Goal: Task Accomplishment & Management: Manage account settings

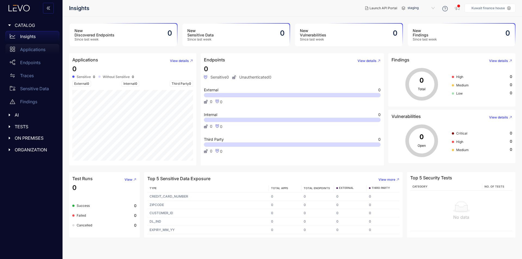
click at [41, 50] on p "Applications" at bounding box center [32, 49] width 25 height 5
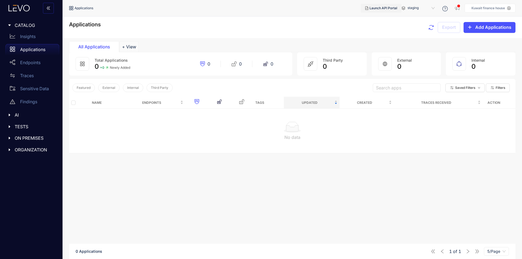
click at [383, 7] on span "Launch API Portal" at bounding box center [384, 8] width 28 height 4
click at [434, 17] on div "Please contact support for API Portal access" at bounding box center [466, 14] width 86 height 7
click at [505, 13] on div "Please contact support for API Portal access" at bounding box center [466, 14] width 86 height 7
click at [507, 13] on icon "close" at bounding box center [507, 14] width 3 height 3
click at [498, 9] on p "Kuwait finance house" at bounding box center [488, 8] width 33 height 4
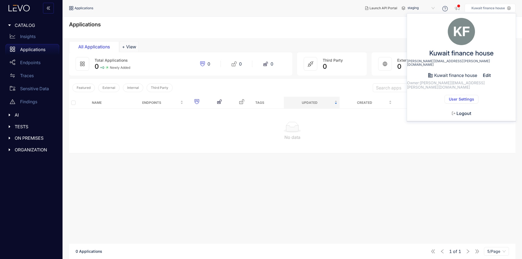
click at [462, 97] on span "User Settings" at bounding box center [461, 99] width 25 height 4
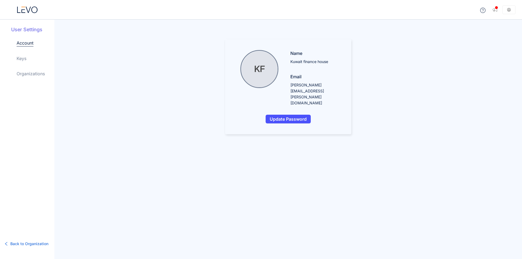
click at [16, 61] on div "User Settings Account Keys Organizations" at bounding box center [32, 56] width 43 height 60
click at [27, 58] on div "Account Keys Organizations" at bounding box center [36, 63] width 38 height 46
click at [23, 60] on link "Keys" at bounding box center [22, 58] width 10 height 7
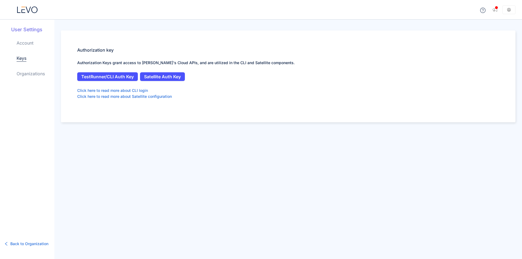
click at [18, 244] on span "Back to Organization" at bounding box center [29, 244] width 38 height 6
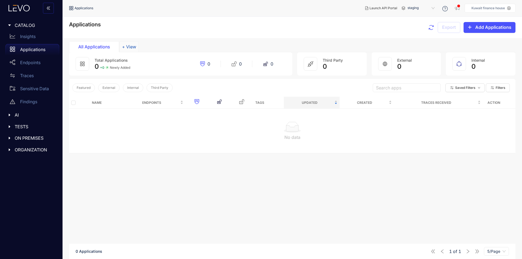
click at [131, 46] on button "+ View" at bounding box center [129, 46] width 19 height 11
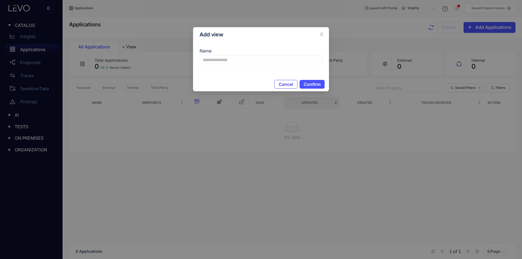
click at [291, 82] on span "Cancel" at bounding box center [286, 84] width 14 height 5
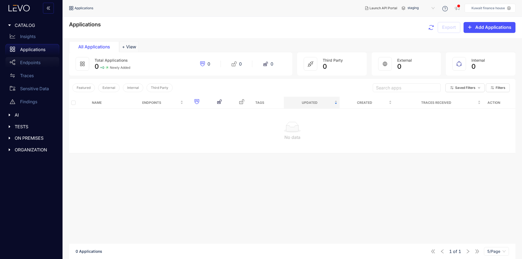
click at [46, 60] on div "Endpoints" at bounding box center [32, 62] width 54 height 11
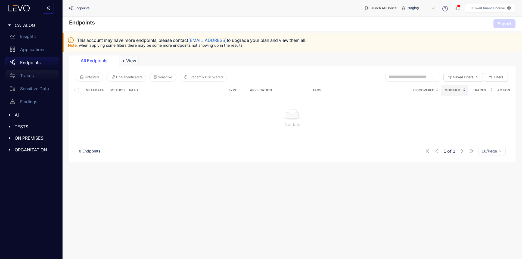
click at [32, 76] on p "Traces" at bounding box center [27, 75] width 14 height 5
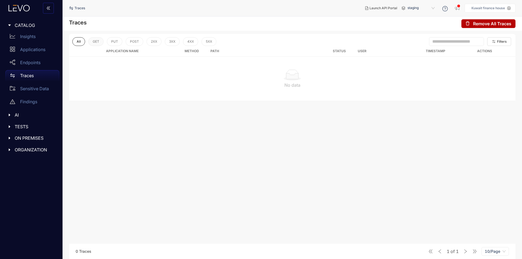
click at [95, 40] on span "GET" at bounding box center [96, 42] width 7 height 4
click at [111, 41] on span "PUT" at bounding box center [114, 42] width 7 height 4
click at [129, 42] on button "POST" at bounding box center [134, 41] width 18 height 9
click at [156, 42] on span "2XX" at bounding box center [154, 42] width 6 height 4
click at [175, 44] on span "3XX" at bounding box center [172, 42] width 6 height 4
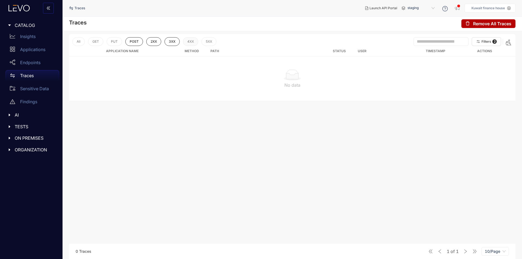
click at [193, 42] on span "4XX" at bounding box center [190, 42] width 7 height 4
click at [206, 43] on button "5XX" at bounding box center [208, 41] width 15 height 9
click at [79, 45] on button "All" at bounding box center [78, 41] width 13 height 9
click at [41, 87] on p "Sensitive Data" at bounding box center [34, 88] width 29 height 5
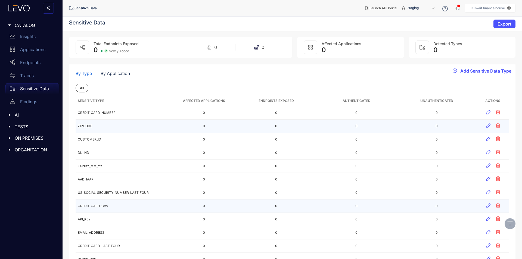
scroll to position [140, 0]
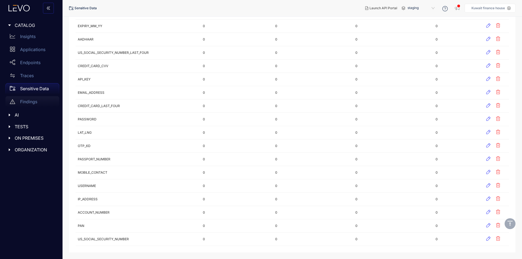
click at [38, 100] on div "Findings" at bounding box center [32, 101] width 54 height 11
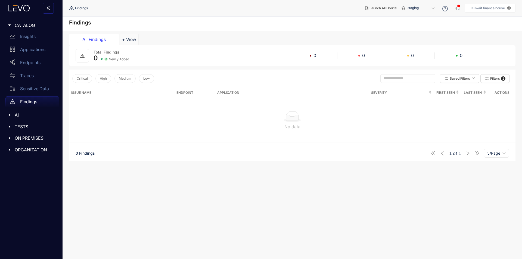
click at [26, 112] on div "AI" at bounding box center [31, 114] width 56 height 11
click at [28, 125] on p "MCP" at bounding box center [25, 126] width 10 height 5
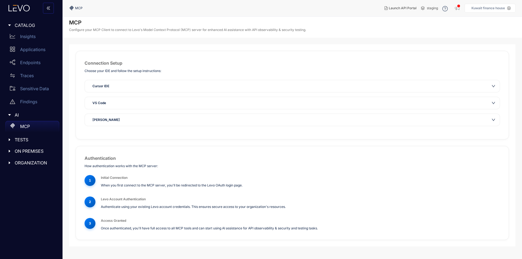
click at [94, 28] on p "Configure your MCP Client to connect to Levo's Model Context Protocol (MCP) ser…" at bounding box center [187, 30] width 237 height 4
click at [28, 99] on div "Findings" at bounding box center [32, 101] width 54 height 11
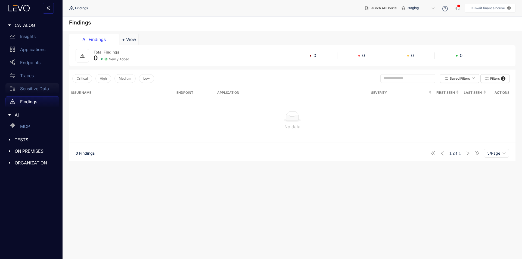
click at [28, 91] on p "Sensitive Data" at bounding box center [34, 88] width 29 height 5
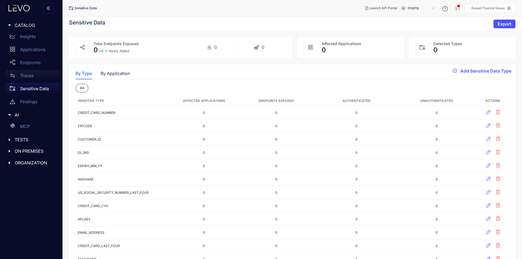
click at [28, 78] on div "Traces" at bounding box center [32, 75] width 54 height 11
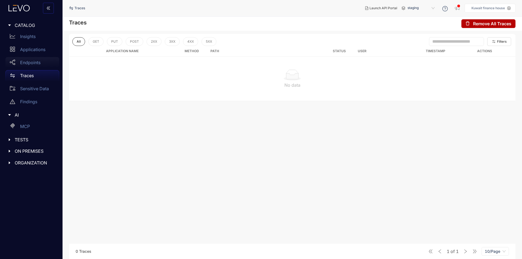
click at [30, 68] on div "Endpoints" at bounding box center [32, 62] width 54 height 11
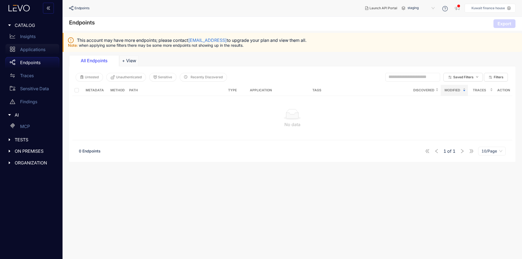
click at [32, 52] on p "Applications" at bounding box center [32, 49] width 25 height 5
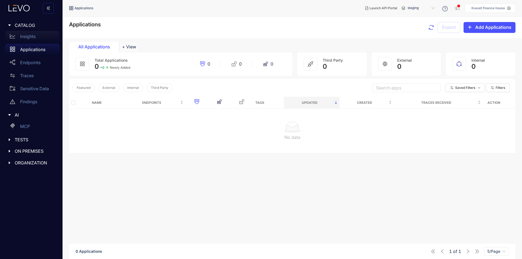
click at [30, 39] on div "Insights" at bounding box center [32, 36] width 54 height 11
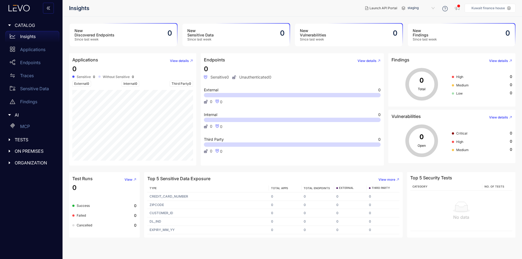
click at [32, 163] on span "ORGANIZATION" at bounding box center [35, 162] width 40 height 5
click at [35, 176] on p "Settings" at bounding box center [28, 174] width 16 height 5
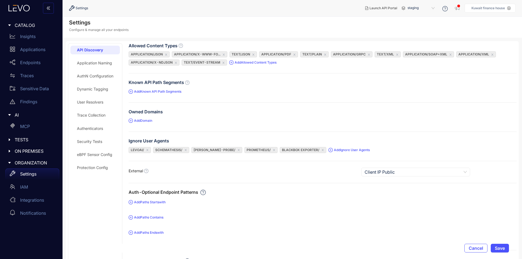
click at [486, 5] on aside "Kuwait finance house" at bounding box center [490, 8] width 51 height 9
click at [500, 10] on aside "Kuwait finance house" at bounding box center [490, 8] width 51 height 9
click at [505, 9] on p "Kuwait finance house" at bounding box center [488, 8] width 33 height 4
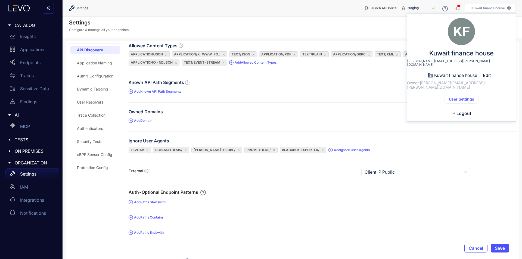
click at [510, 9] on icon at bounding box center [509, 8] width 4 height 4
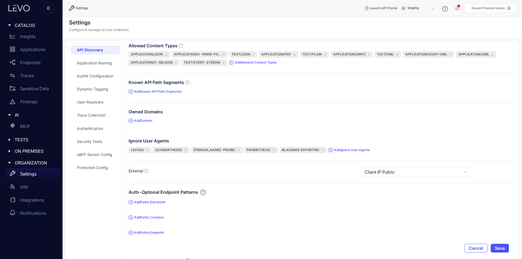
click at [510, 9] on icon at bounding box center [509, 8] width 4 height 4
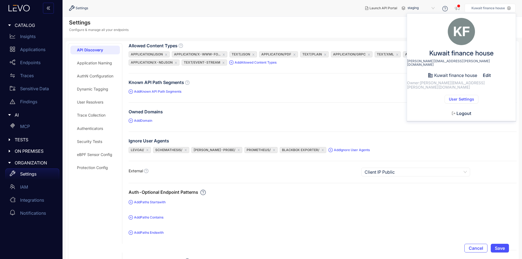
click at [464, 97] on span "User Settings" at bounding box center [461, 99] width 25 height 4
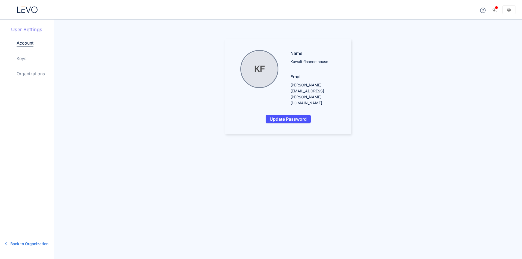
click at [29, 73] on link "Organizations" at bounding box center [31, 73] width 28 height 7
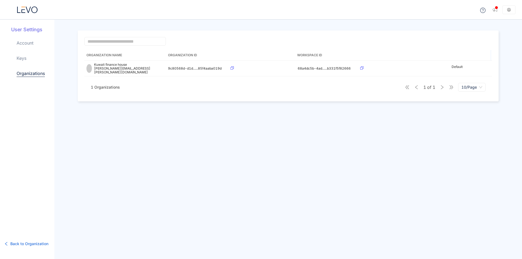
click at [27, 60] on div "Account Keys Organizations" at bounding box center [36, 63] width 38 height 46
click at [26, 59] on link "Keys" at bounding box center [22, 58] width 10 height 7
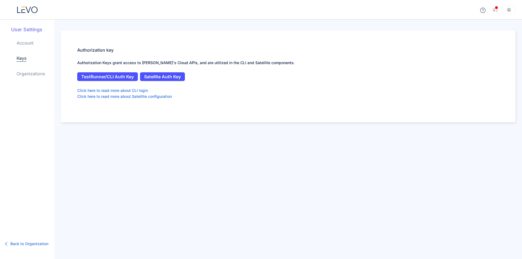
click at [29, 242] on span "Back to Organization" at bounding box center [29, 244] width 38 height 6
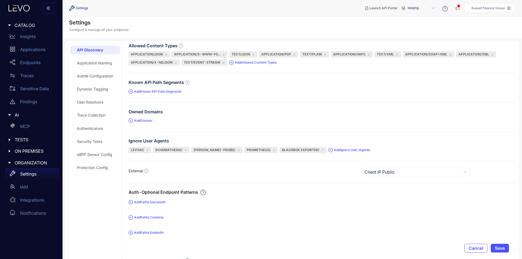
click at [29, 142] on span "TESTS" at bounding box center [35, 139] width 40 height 5
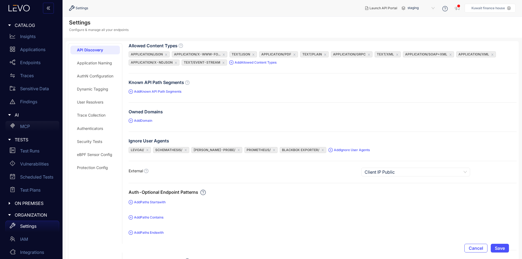
click at [29, 129] on p "MCP" at bounding box center [25, 126] width 10 height 5
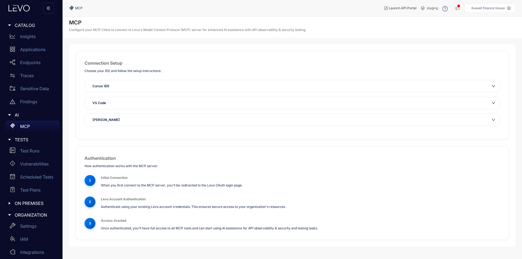
click at [141, 87] on div "Cursor IDE" at bounding box center [289, 85] width 400 height 5
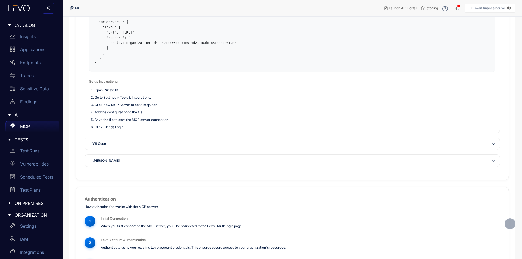
scroll to position [136, 0]
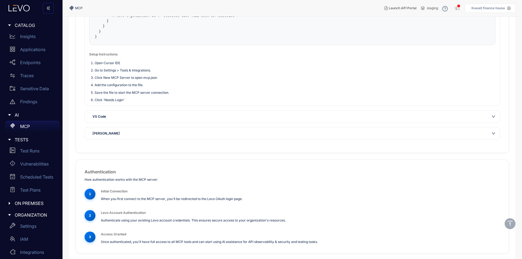
click at [120, 111] on div "VS Code" at bounding box center [292, 117] width 415 height 12
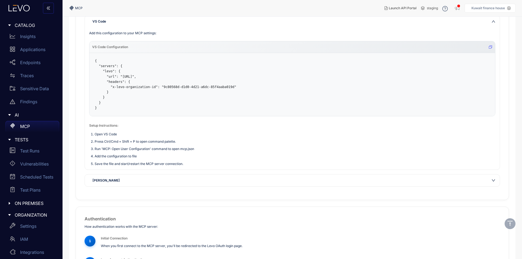
scroll to position [54, 0]
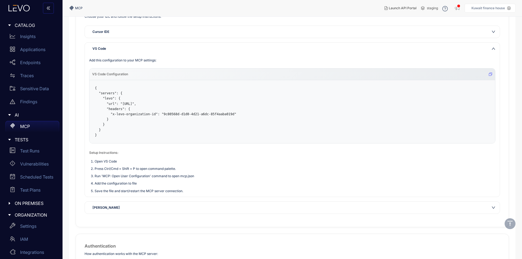
click at [106, 176] on li "Run 'MCP: Open User Configuration' command to open mcp.json" at bounding box center [295, 175] width 401 height 5
drag, startPoint x: 106, startPoint y: 176, endPoint x: 143, endPoint y: 175, distance: 37.8
click at [143, 175] on li "Run 'MCP: Open User Configuration' command to open mcp.json" at bounding box center [295, 175] width 401 height 5
copy li "MCP: Open User Configuration"
click at [157, 121] on pre "{ "servers": { "levo": { "url": "https://mcp.india-1.levo.ai/sse", "headers": {…" at bounding box center [292, 111] width 406 height 63
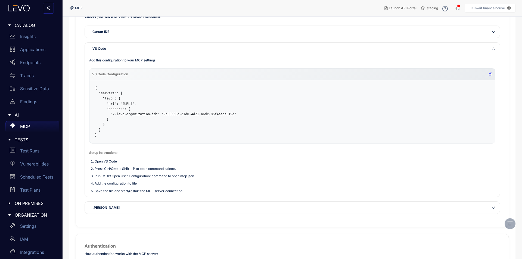
click at [489, 74] on icon "button" at bounding box center [490, 74] width 3 height 3
click at [41, 149] on div "Test Runs" at bounding box center [32, 150] width 54 height 11
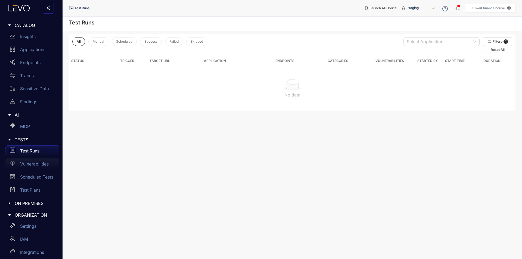
click at [38, 163] on p "Vulnerabilities" at bounding box center [34, 164] width 29 height 5
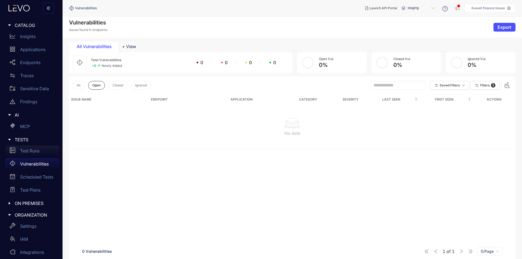
click at [37, 150] on p "Test Runs" at bounding box center [29, 150] width 19 height 5
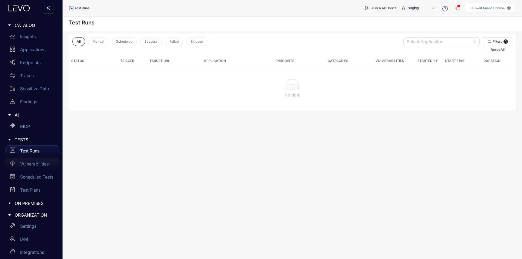
click at [36, 167] on div "Vulnerabilities" at bounding box center [32, 164] width 54 height 11
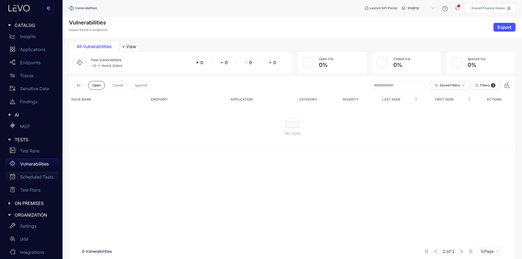
click at [36, 173] on div "Scheduled Tests" at bounding box center [32, 177] width 54 height 11
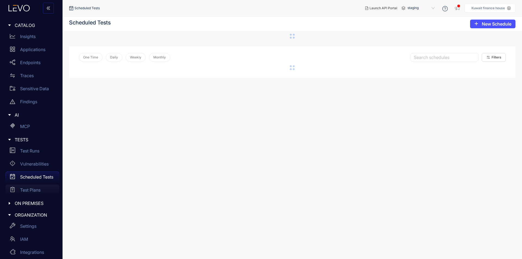
click at [36, 187] on div "Test Plans" at bounding box center [32, 190] width 54 height 11
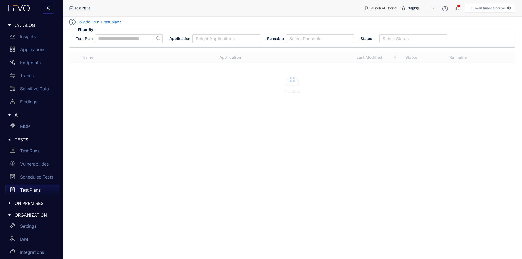
click at [33, 204] on span "ON PREMISES" at bounding box center [35, 203] width 40 height 5
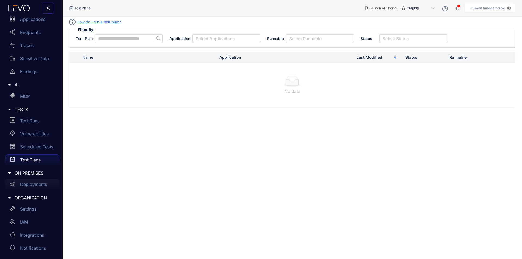
click at [30, 187] on p "Deployments" at bounding box center [33, 184] width 27 height 5
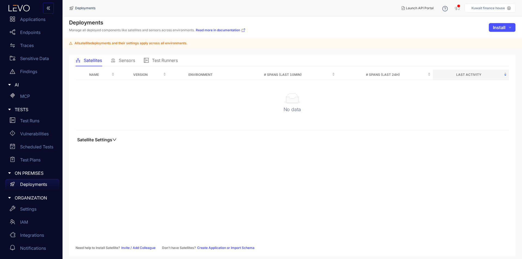
click at [28, 201] on div "ORGANIZATION" at bounding box center [31, 197] width 56 height 11
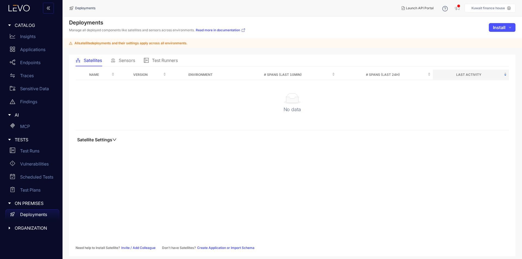
click at [28, 206] on span "ON PREMISES" at bounding box center [35, 203] width 40 height 5
click at [26, 216] on p "Deployments" at bounding box center [33, 214] width 27 height 5
click at [26, 225] on div "ORGANIZATION" at bounding box center [31, 227] width 56 height 11
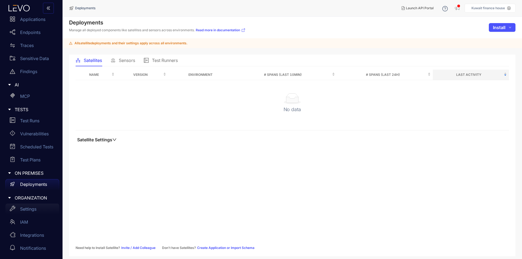
click at [23, 210] on p "Settings" at bounding box center [28, 209] width 16 height 5
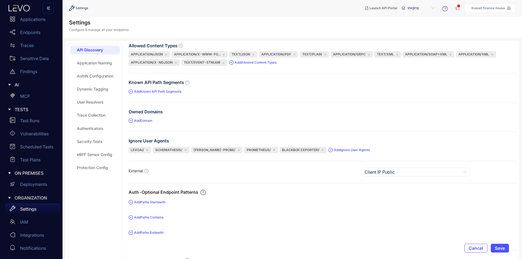
click at [96, 93] on div "Dynamic Tagging" at bounding box center [94, 89] width 49 height 9
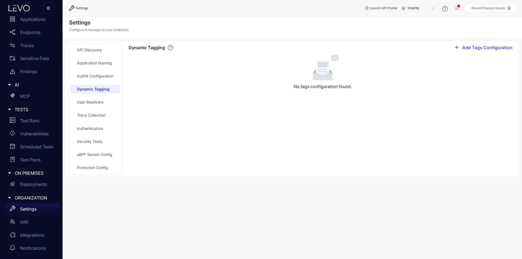
click at [101, 67] on div "Application Naming" at bounding box center [94, 63] width 49 height 9
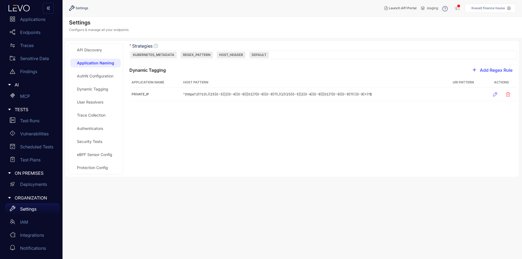
click at [94, 131] on div "Authenticators" at bounding box center [95, 128] width 50 height 9
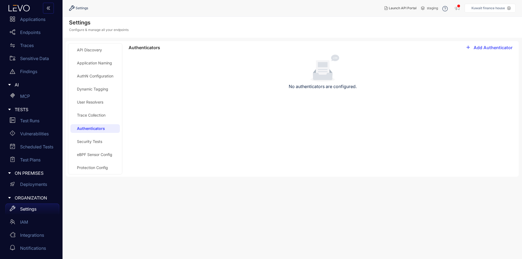
click at [92, 143] on div "Security Tests" at bounding box center [89, 141] width 25 height 4
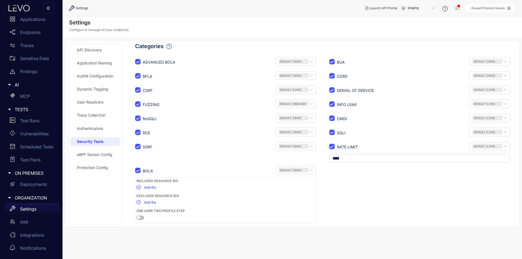
click at [91, 160] on div "API Discovery Application Naming AuthN Configuration Dynamic Tagging User Resol…" at bounding box center [94, 134] width 49 height 176
click at [91, 157] on div "eBPF Sensor Config" at bounding box center [94, 155] width 35 height 4
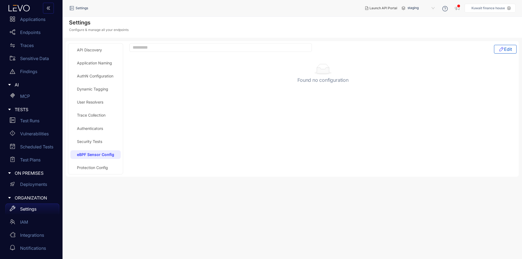
click at [492, 8] on p "Kuwait finance house" at bounding box center [488, 8] width 33 height 4
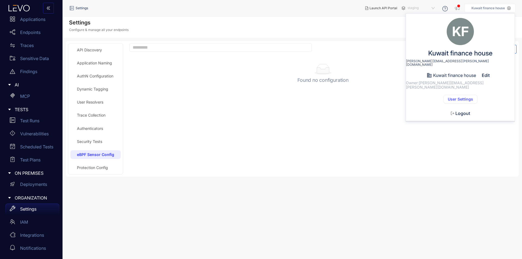
click at [430, 5] on span "staging" at bounding box center [422, 8] width 28 height 9
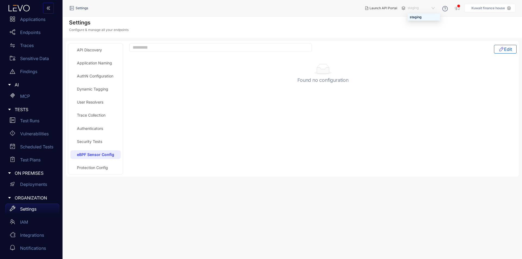
click at [481, 5] on aside "Kuwait finance house KF Kuwait finance house ahmed.mohamed@kfh.com Kuwait finan…" at bounding box center [490, 8] width 51 height 9
click at [497, 6] on p "Kuwait finance house" at bounding box center [488, 8] width 33 height 4
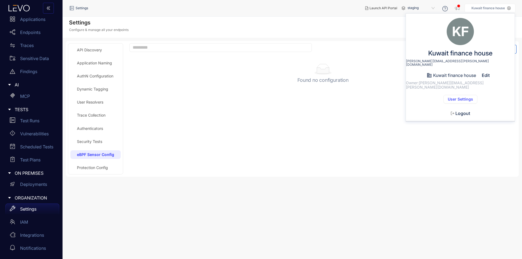
click at [461, 97] on span "User Settings" at bounding box center [460, 99] width 25 height 4
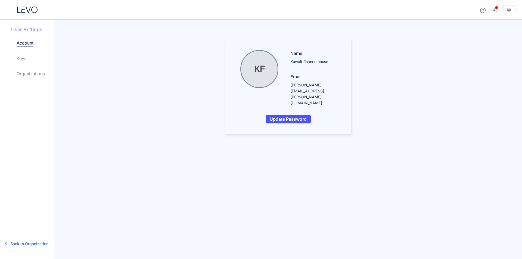
click at [29, 58] on div "Account Keys Organizations" at bounding box center [36, 63] width 38 height 46
click at [26, 58] on link "Keys" at bounding box center [22, 58] width 10 height 7
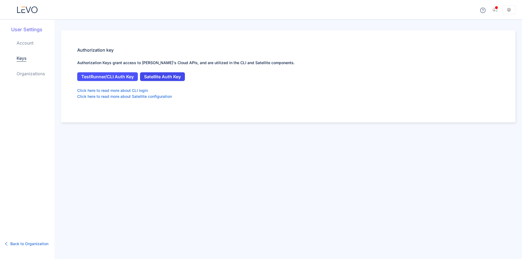
click at [165, 79] on span "Satellite Auth Key" at bounding box center [162, 76] width 37 height 5
click at [29, 73] on link "Organizations" at bounding box center [31, 73] width 28 height 7
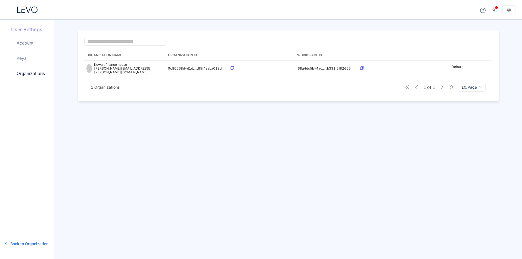
click at [23, 58] on link "Keys" at bounding box center [22, 58] width 10 height 7
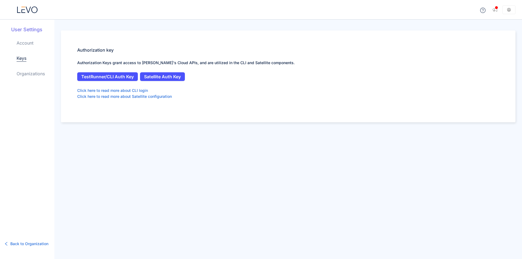
click at [23, 32] on h5 "User Settings" at bounding box center [32, 29] width 43 height 7
click at [27, 41] on link "Account" at bounding box center [25, 43] width 17 height 7
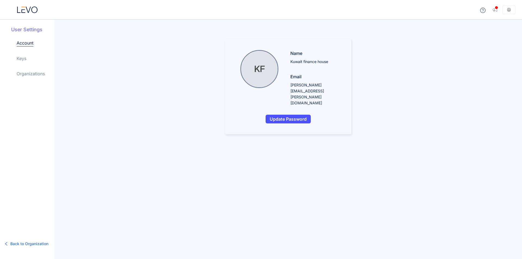
click at [36, 245] on span "Back to Organization" at bounding box center [29, 244] width 38 height 6
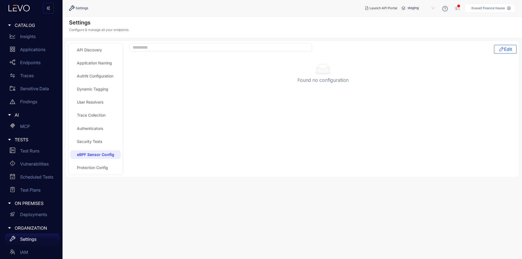
click at [94, 47] on div "API Discovery" at bounding box center [95, 50] width 50 height 9
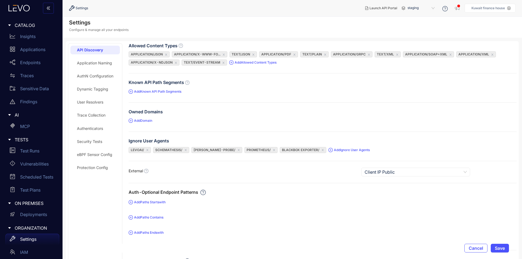
click at [92, 60] on div "Application Naming" at bounding box center [94, 63] width 49 height 9
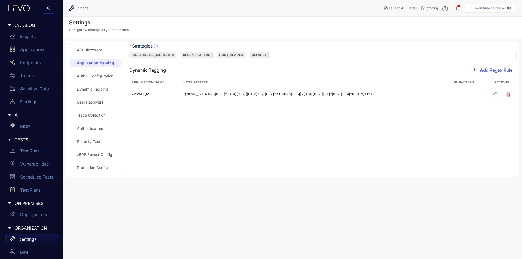
click at [93, 72] on div "AuthN Configuration" at bounding box center [95, 76] width 50 height 9
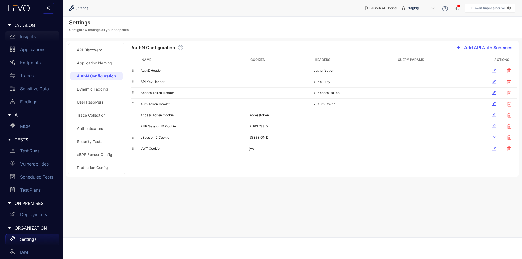
click at [34, 40] on div "Insights" at bounding box center [32, 36] width 54 height 11
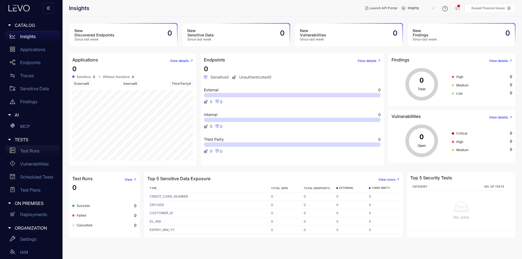
click at [42, 154] on div "Test Runs" at bounding box center [32, 150] width 54 height 11
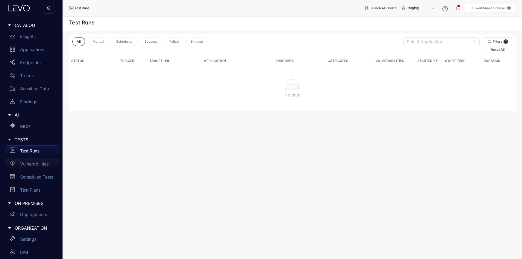
click at [37, 165] on p "Vulnerabilities" at bounding box center [34, 164] width 29 height 5
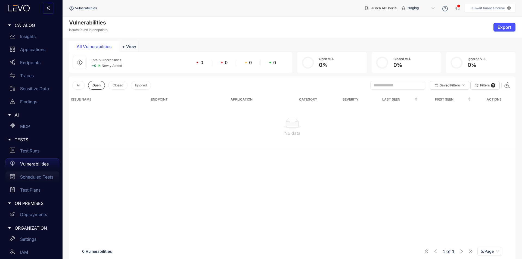
click at [38, 178] on p "Scheduled Tests" at bounding box center [36, 177] width 33 height 5
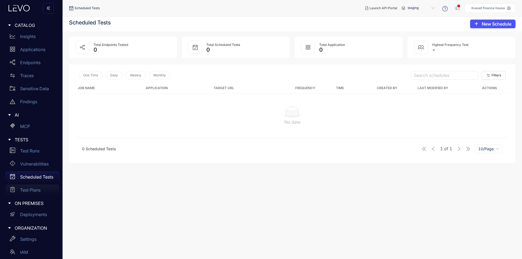
click at [37, 189] on p "Test Plans" at bounding box center [30, 190] width 20 height 5
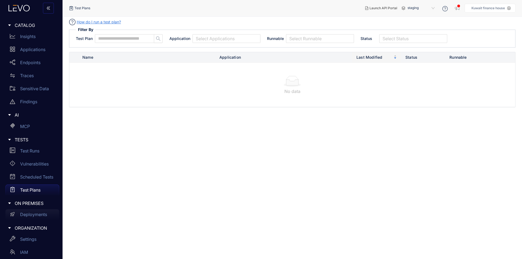
click at [33, 219] on div "Deployments" at bounding box center [32, 214] width 54 height 11
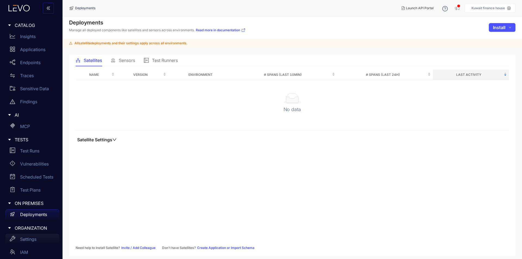
click at [32, 240] on p "Settings" at bounding box center [28, 239] width 16 height 5
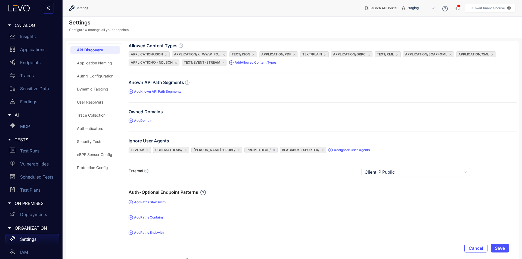
scroll to position [30, 0]
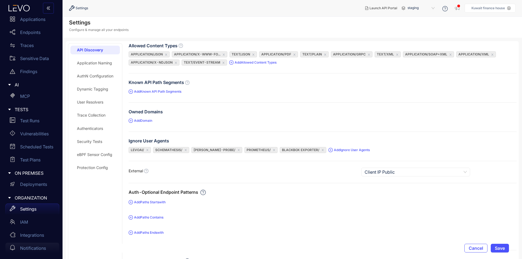
click at [29, 248] on p "Notifications" at bounding box center [33, 248] width 26 height 5
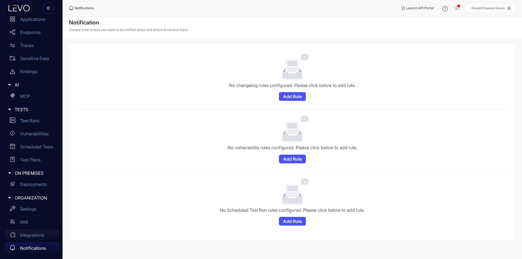
click at [33, 239] on div "Integrations" at bounding box center [32, 235] width 54 height 11
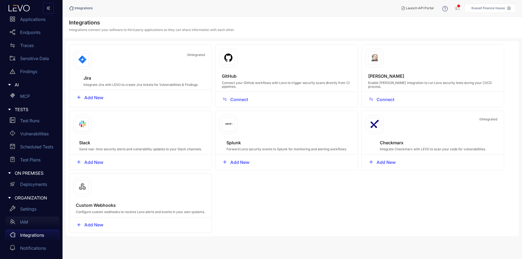
click at [27, 224] on p "IAM" at bounding box center [24, 222] width 8 height 5
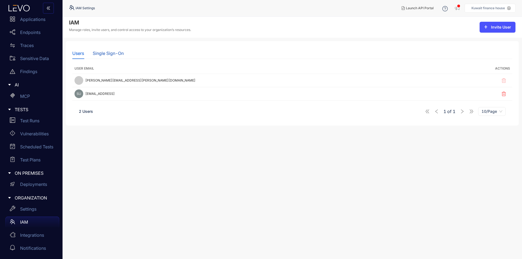
click at [108, 53] on div "Single Sign-On" at bounding box center [108, 53] width 31 height 5
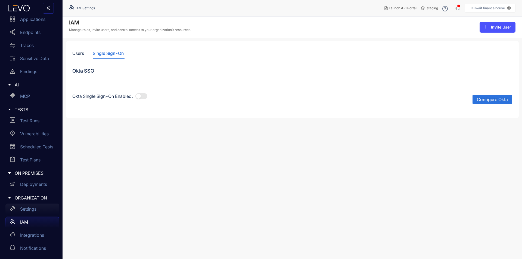
click at [29, 207] on p "Settings" at bounding box center [28, 209] width 16 height 5
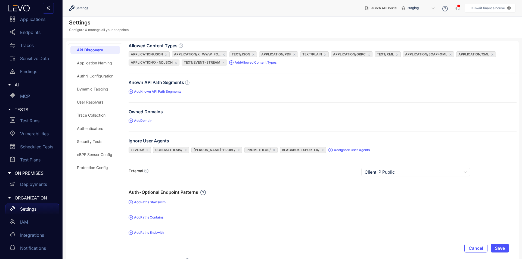
click at [98, 168] on div "Protection Config" at bounding box center [92, 168] width 31 height 4
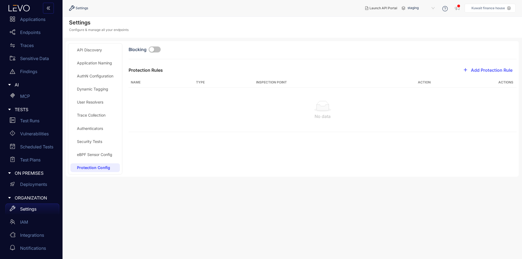
click at [95, 156] on div "eBPF Sensor Config" at bounding box center [94, 155] width 35 height 4
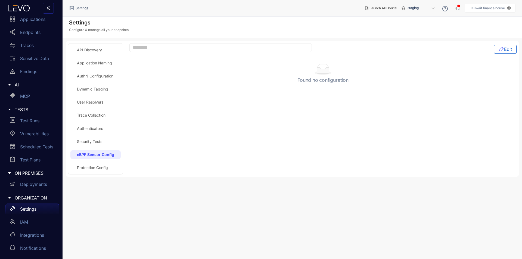
click at [93, 141] on div "Security Tests" at bounding box center [89, 141] width 25 height 4
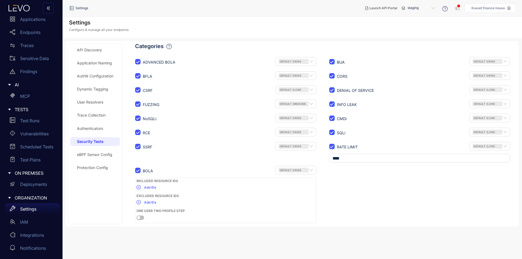
click at [92, 150] on div "eBPF Sensor Config" at bounding box center [94, 154] width 49 height 9
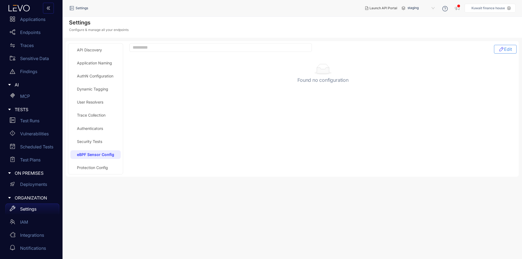
click at [501, 51] on icon "button" at bounding box center [501, 48] width 5 height 5
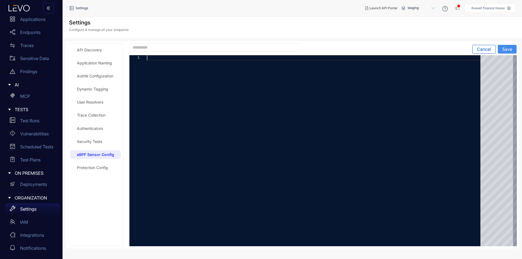
click at [154, 61] on div at bounding box center [315, 150] width 337 height 191
click at [98, 138] on div "Security Tests" at bounding box center [95, 141] width 50 height 9
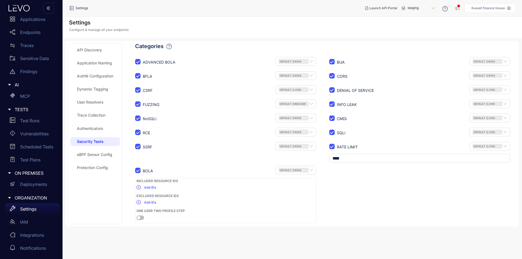
click at [109, 121] on div "API Discovery Application Naming AuthN Configuration Dynamic Tagging User Resol…" at bounding box center [94, 134] width 49 height 176
click at [101, 128] on div "Authenticators" at bounding box center [90, 128] width 26 height 4
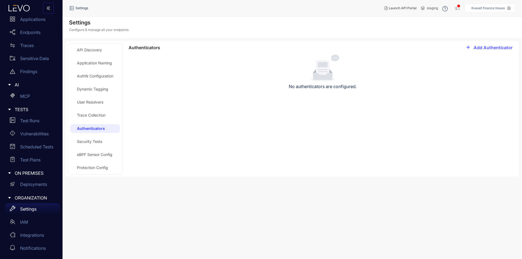
click at [107, 113] on div "Trace Collection" at bounding box center [94, 115] width 49 height 9
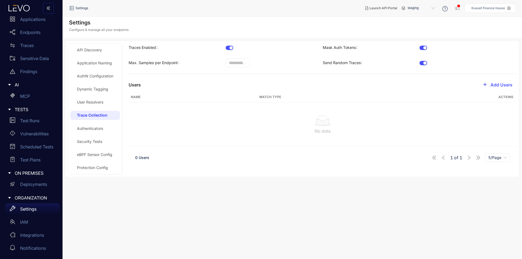
click at [103, 101] on div "User Resolvers" at bounding box center [90, 102] width 26 height 4
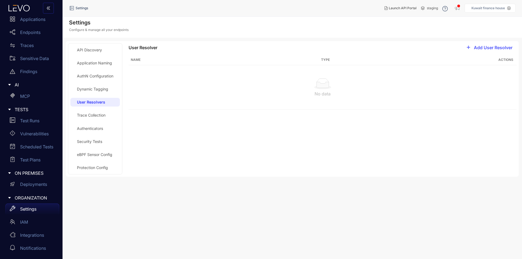
click at [97, 89] on div "Dynamic Tagging" at bounding box center [92, 89] width 31 height 4
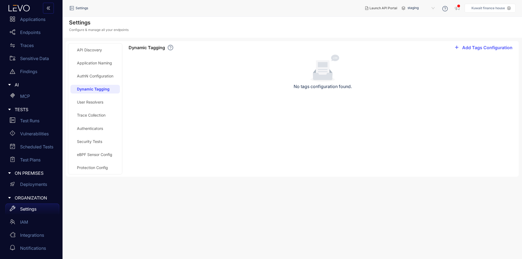
click at [95, 76] on div "AuthN Configuration" at bounding box center [95, 76] width 36 height 4
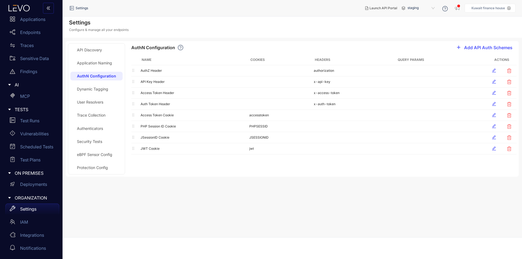
click at [90, 63] on div "Application Naming" at bounding box center [94, 63] width 35 height 4
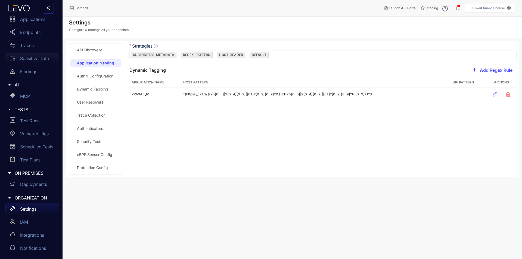
click at [38, 58] on p "Sensitive Data" at bounding box center [34, 58] width 29 height 5
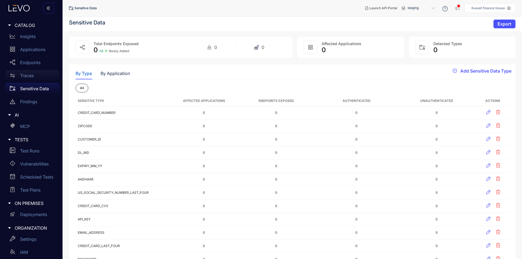
click at [31, 75] on p "Traces" at bounding box center [27, 75] width 14 height 5
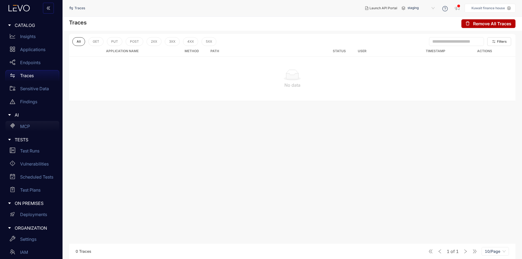
click at [29, 125] on p "MCP" at bounding box center [25, 126] width 10 height 5
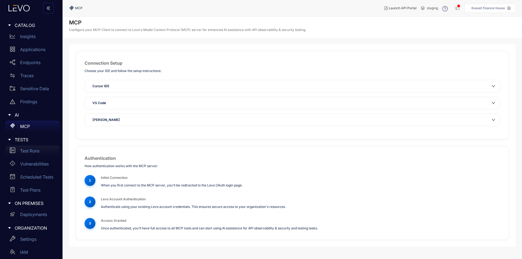
click at [26, 151] on p "Test Runs" at bounding box center [29, 150] width 19 height 5
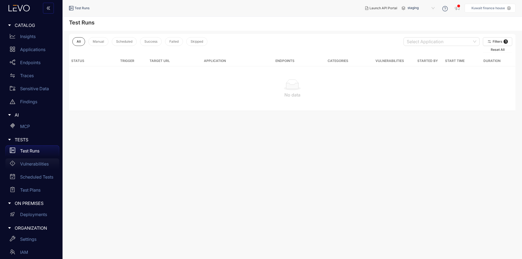
click at [29, 167] on div "Vulnerabilities" at bounding box center [32, 164] width 54 height 11
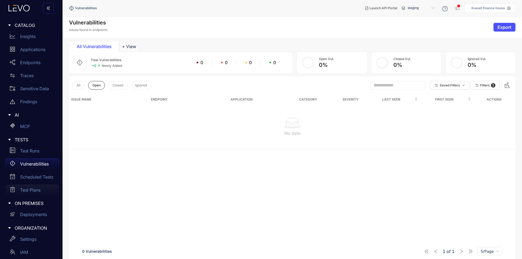
click at [29, 188] on p "Test Plans" at bounding box center [30, 190] width 20 height 5
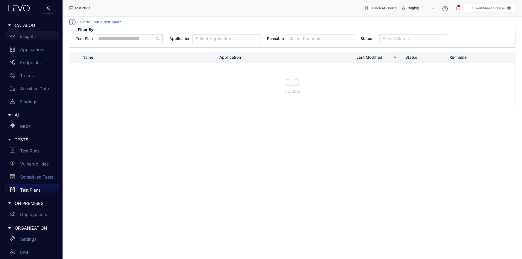
click at [28, 36] on p "Insights" at bounding box center [27, 36] width 15 height 5
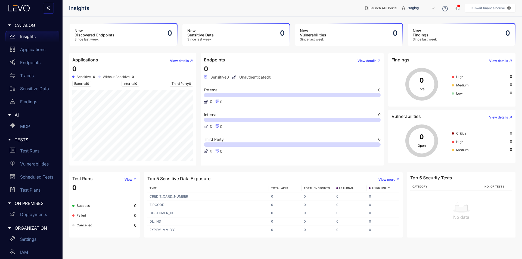
click at [199, 165] on div "Endpoints View details 0 Sensitive 0 Unauthenticated 0 External 0 0 0 Internal …" at bounding box center [293, 109] width 188 height 112
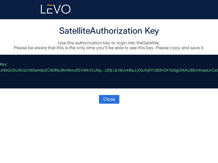
click at [30, 71] on p "// Key: eyJhbGciOiJSUzI1NiIsImtpZCI6IlNLMmNmcE5VWkVLU0p...U0jLULh6JvkBsJ_X0uXj9…" at bounding box center [107, 71] width 223 height 21
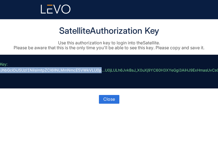
click at [30, 71] on p "// Key: eyJhbGciOiJSUzI1NiIsImtpZCI6IlNLMmNmcE5VWkVLU0p...U0jLULh6JvkBsJ_X0uXj9…" at bounding box center [107, 71] width 223 height 21
click at [29, 71] on p "// Key: eyJhbGciOiJSUzI1NiIsImtpZCI6IlNLMmNmcE5VWkVLU0p...U0jLULh6JvkBsJ_X0uXj9…" at bounding box center [107, 71] width 223 height 21
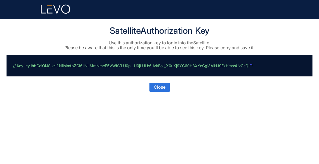
click at [217, 65] on icon "button" at bounding box center [251, 65] width 3 height 3
click at [154, 87] on span "Close" at bounding box center [160, 87] width 12 height 5
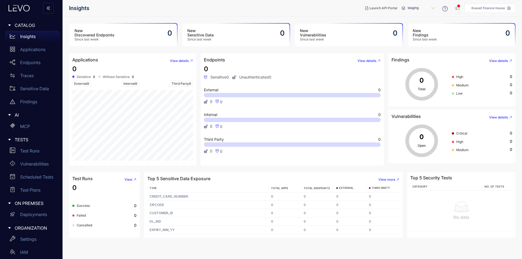
click at [188, 12] on nav "Insights" at bounding box center [215, 8] width 292 height 10
click at [159, 33] on div "New Discovered Endpoints Since last week 0" at bounding box center [123, 35] width 107 height 23
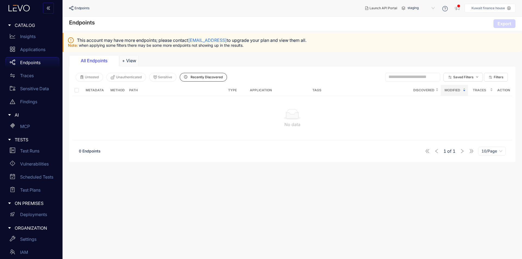
click at [33, 62] on p "Endpoints" at bounding box center [30, 62] width 20 height 5
click at [33, 50] on p "Applications" at bounding box center [32, 49] width 25 height 5
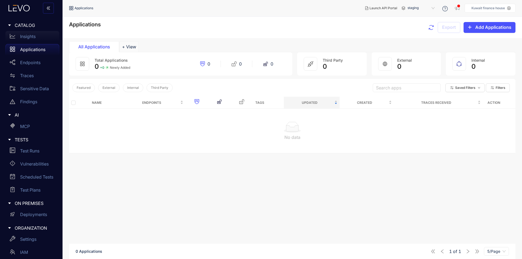
click at [33, 39] on div "Insights" at bounding box center [32, 36] width 54 height 11
